Goal: Task Accomplishment & Management: Use online tool/utility

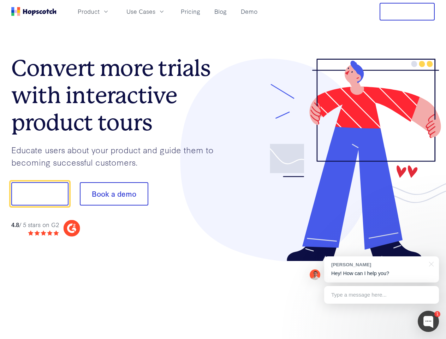
click at [223, 170] on div at bounding box center [329, 160] width 212 height 203
click at [100, 11] on span "Product" at bounding box center [89, 11] width 22 height 9
click at [155, 11] on span "Use Cases" at bounding box center [141, 11] width 29 height 9
click at [407, 12] on button "Free Trial" at bounding box center [407, 12] width 55 height 18
click at [40, 194] on button "Show me!" at bounding box center [39, 193] width 57 height 23
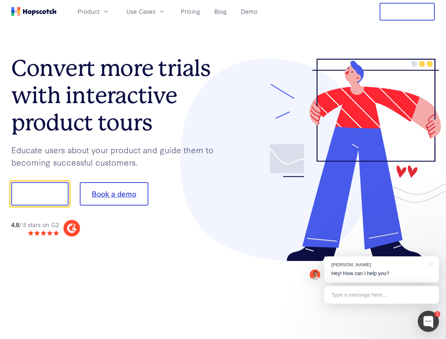
click at [114, 194] on button "Book a demo" at bounding box center [114, 193] width 69 height 23
click at [429, 322] on div at bounding box center [428, 321] width 21 height 21
click at [382, 270] on div "[PERSON_NAME] Hey! How can I help you?" at bounding box center [381, 270] width 115 height 26
click at [430, 339] on div "1 [PERSON_NAME] Hey! How can I help you? Type a message here... Free live chat …" at bounding box center [223, 339] width 446 height 0
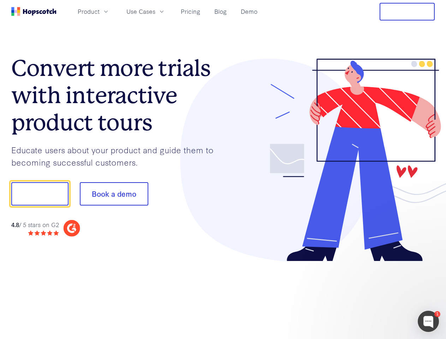
click at [382, 295] on div at bounding box center [373, 240] width 133 height 141
